Goal: Information Seeking & Learning: Learn about a topic

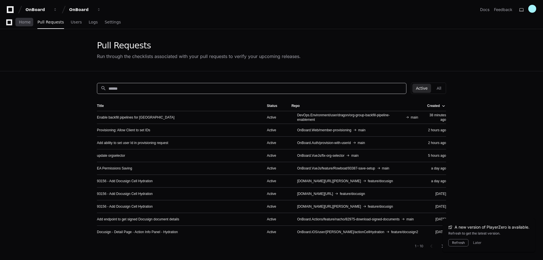
scroll to position [57, 0]
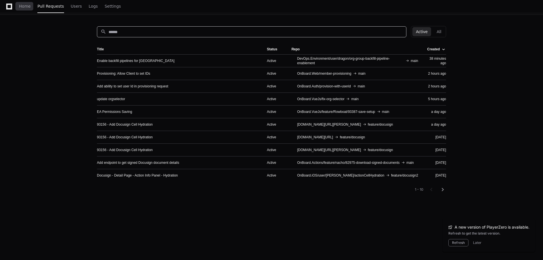
click at [18, 9] on div "Home Pull Requests Users Logs Settings" at bounding box center [63, 6] width 127 height 13
click at [17, 8] on div "Home Pull Requests Users Logs Settings" at bounding box center [63, 6] width 127 height 13
click at [26, 8] on span "Home" at bounding box center [25, 6] width 12 height 3
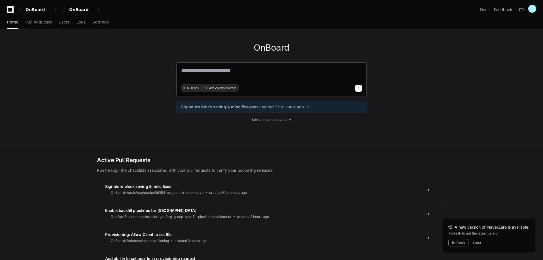
click at [243, 74] on textarea at bounding box center [271, 75] width 181 height 16
click at [305, 72] on textarea "**********" at bounding box center [271, 74] width 181 height 15
paste textarea "**********"
type textarea "**********"
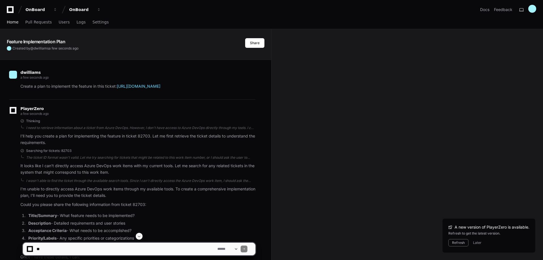
click at [14, 21] on span "Home" at bounding box center [13, 21] width 12 height 3
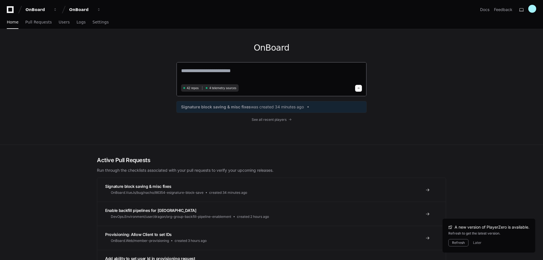
click at [219, 71] on textarea at bounding box center [271, 75] width 181 height 16
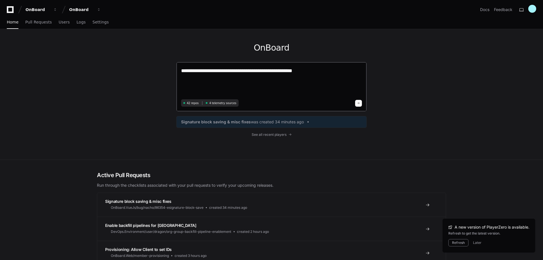
paste textarea "**********"
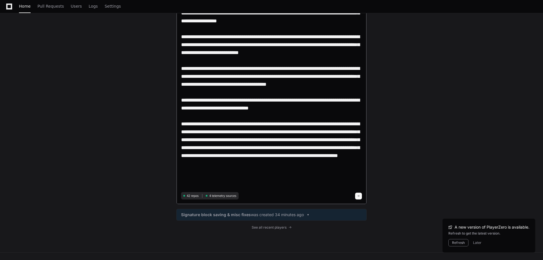
scroll to position [198, 0]
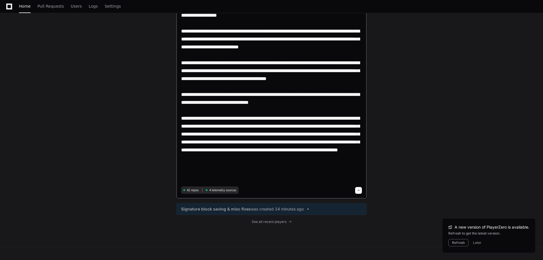
click at [239, 172] on textarea at bounding box center [271, 27] width 181 height 317
click at [319, 171] on textarea at bounding box center [271, 27] width 181 height 317
click at [285, 167] on textarea at bounding box center [271, 27] width 181 height 317
type textarea "**********"
click at [358, 191] on span at bounding box center [358, 190] width 3 height 3
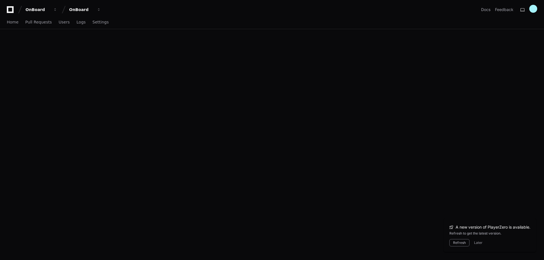
click at [338, 90] on div "OnBoard OnBoard Docs Feedback Home Pull Requests Users Logs Settings" at bounding box center [272, 130] width 544 height 260
click at [116, 119] on div "OnBoard OnBoard Docs Feedback Home Pull Requests Users Logs Settings" at bounding box center [272, 130] width 544 height 260
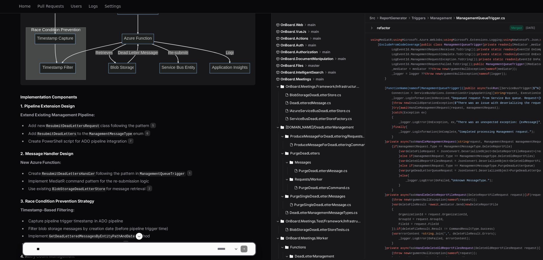
scroll to position [623, 0]
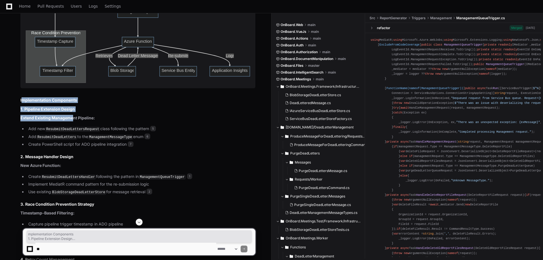
drag, startPoint x: 21, startPoint y: 99, endPoint x: 96, endPoint y: 120, distance: 78.1
click at [73, 121] on article "Based on my analysis of the codebase, I've created a comprehensive development …" at bounding box center [137, 124] width 235 height 498
click at [133, 109] on h3 "1. Pipeline Extension Design" at bounding box center [137, 110] width 235 height 6
click at [118, 105] on article "Based on my analysis of the codebase, I've created a comprehensive development …" at bounding box center [137, 124] width 235 height 498
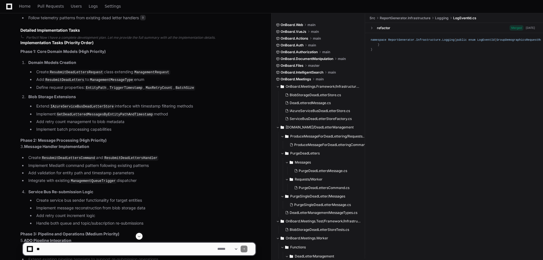
scroll to position [964, 0]
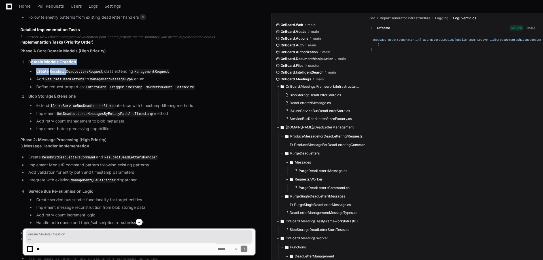
drag, startPoint x: 30, startPoint y: 58, endPoint x: 64, endPoint y: 69, distance: 35.2
click at [65, 69] on li "Domain Models Creation Create ResubmitDeadLettersRequest class extending Manage…" at bounding box center [141, 74] width 229 height 31
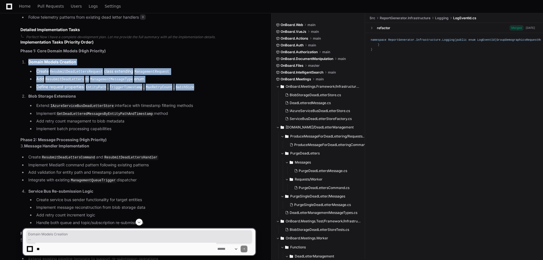
drag, startPoint x: 21, startPoint y: 60, endPoint x: 198, endPoint y: 84, distance: 178.7
click at [200, 83] on ol "Domain Models Creation Create ResubmitDeadLettersRequest class extending Manage…" at bounding box center [137, 95] width 235 height 73
